Goal: Task Accomplishment & Management: Complete application form

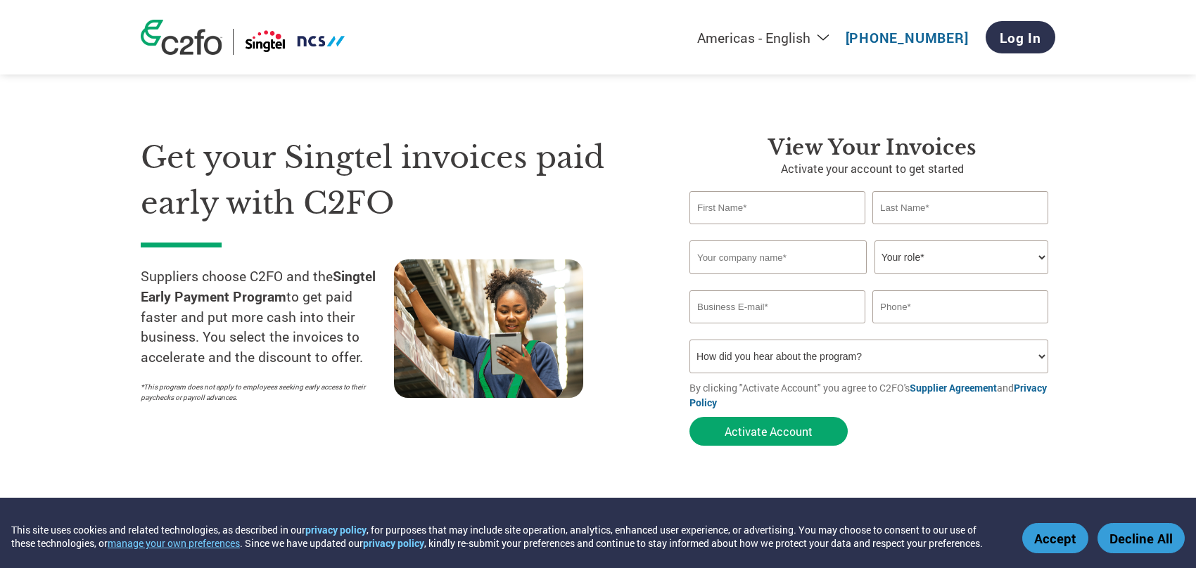
click at [701, 201] on input "text" at bounding box center [777, 207] width 176 height 33
type input "YS"
type input "Tan"
click at [780, 258] on input "text" at bounding box center [777, 258] width 177 height 34
type input "Data Terminator Pte Ltd"
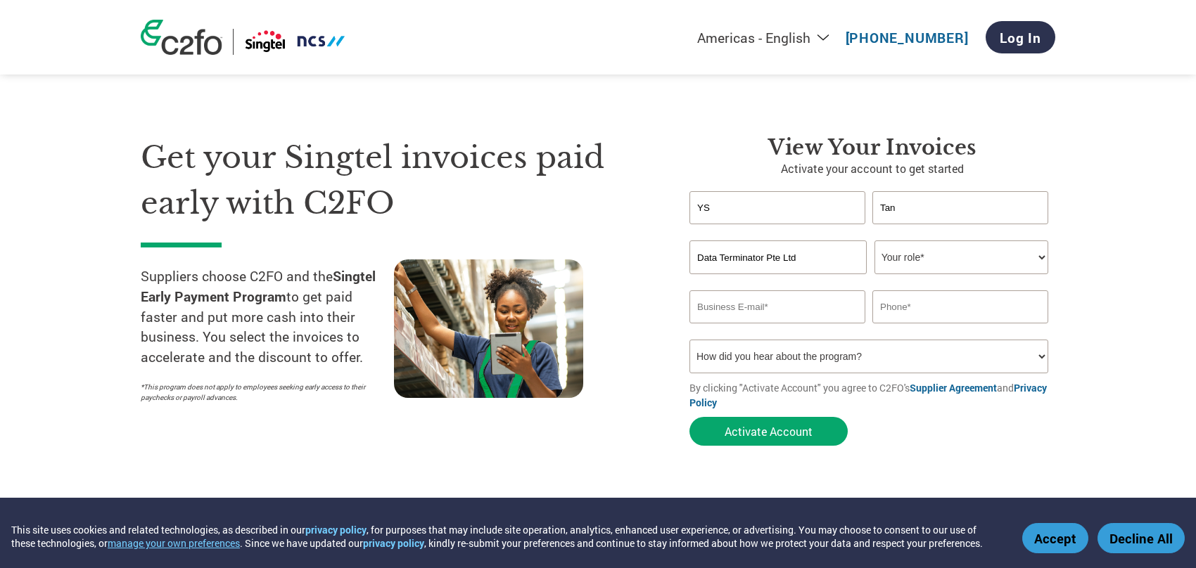
click at [901, 267] on select "Your role* CFO Controller Credit Manager Finance Director Treasurer CEO Preside…" at bounding box center [962, 258] width 174 height 34
select select "ACCOUNTING"
click at [875, 241] on select "Your role* CFO Controller Credit Manager Finance Director Treasurer CEO Preside…" at bounding box center [962, 258] width 174 height 34
click at [765, 310] on input "email" at bounding box center [777, 307] width 176 height 33
type input "[EMAIL_ADDRESS][DOMAIN_NAME]"
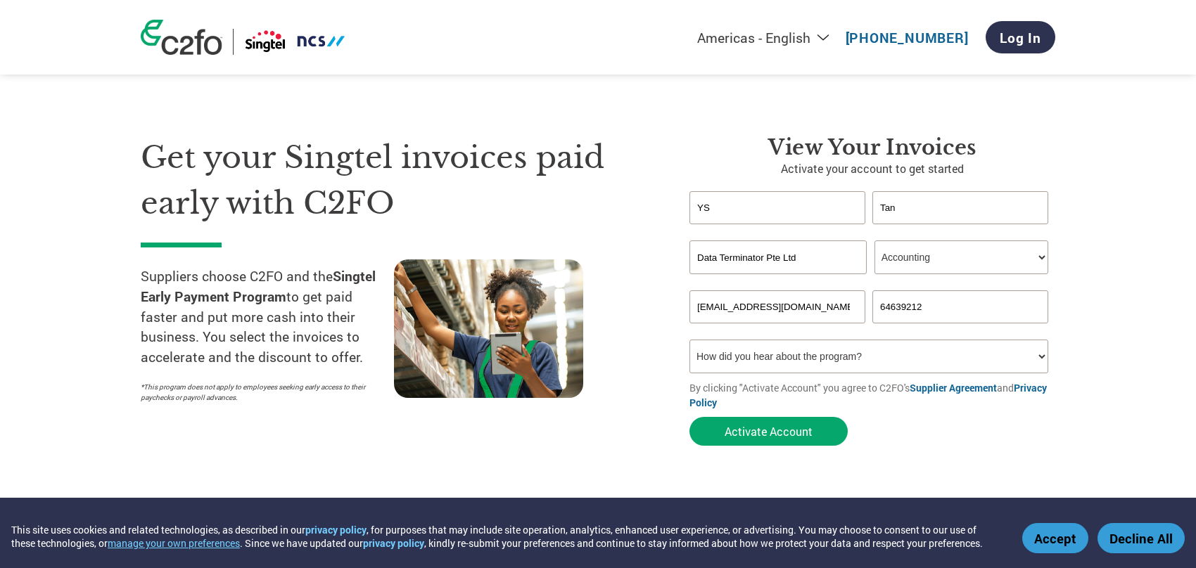
type input "64639212"
click at [915, 350] on select "How did you hear about the program? Received a letter Email Social Media Online…" at bounding box center [868, 357] width 359 height 34
select select "Email"
click at [689, 340] on select "How did you hear about the program? Received a letter Email Social Media Online…" at bounding box center [868, 357] width 359 height 34
click at [721, 428] on button "Activate Account" at bounding box center [768, 431] width 158 height 29
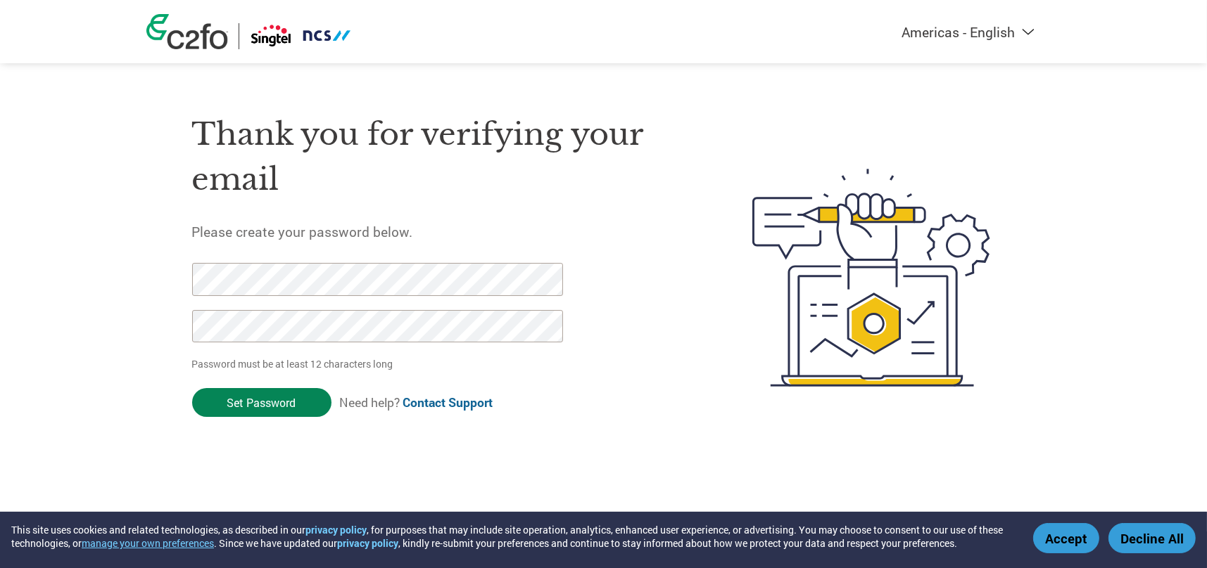
click at [257, 371] on input "Set Password" at bounding box center [261, 402] width 139 height 29
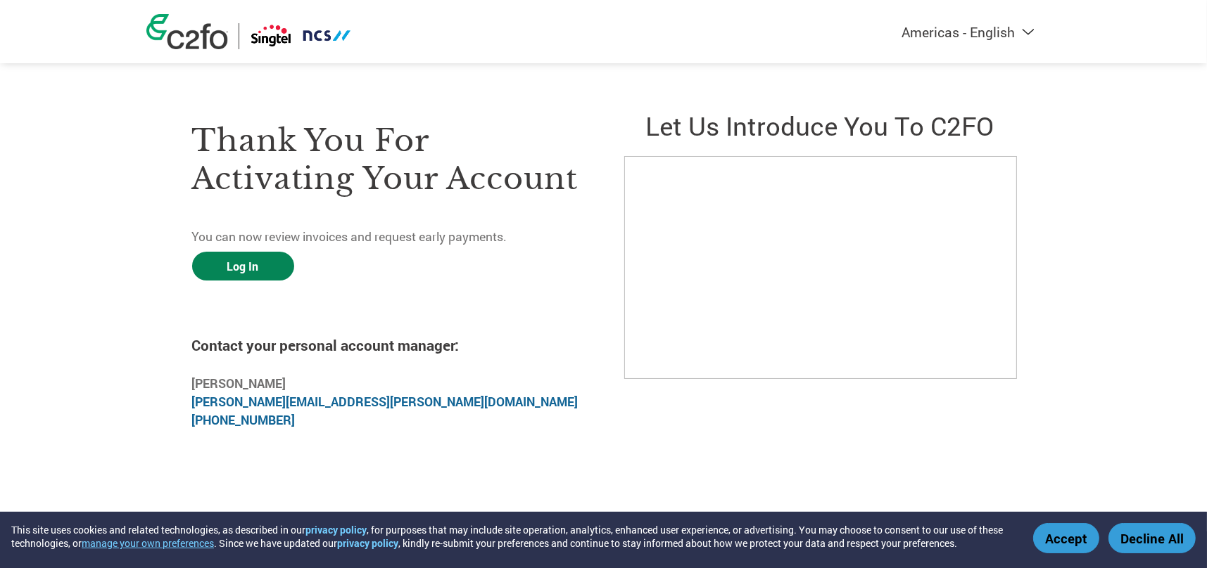
click at [264, 267] on link "Log In" at bounding box center [243, 266] width 102 height 29
